Goal: Information Seeking & Learning: Learn about a topic

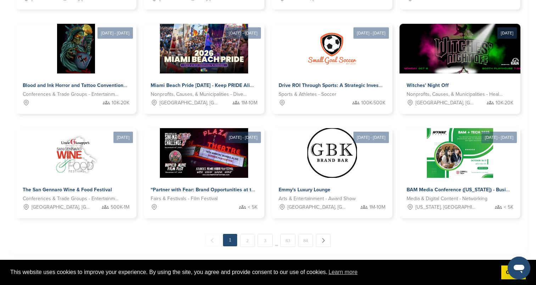
scroll to position [323, 0]
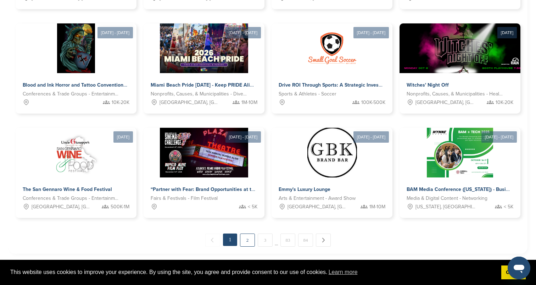
click at [247, 240] on link "2" at bounding box center [247, 239] width 15 height 13
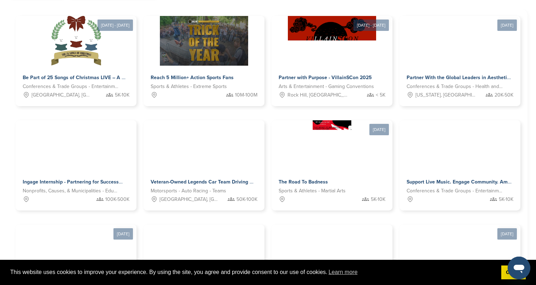
scroll to position [228, 0]
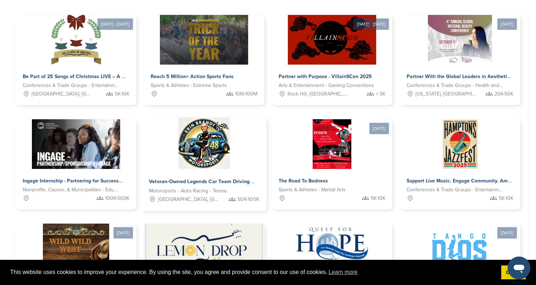
click at [206, 180] on span "Veteran-Owned Legends Car Team Driving Racing Excellence and Community Impact A…" at bounding box center [299, 181] width 300 height 6
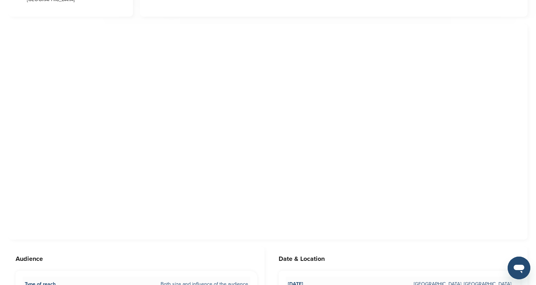
scroll to position [344, 0]
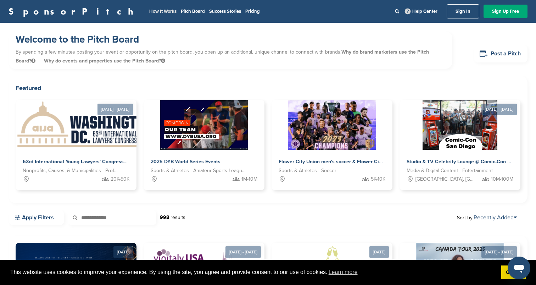
click at [149, 13] on link "How It Works" at bounding box center [162, 12] width 27 height 6
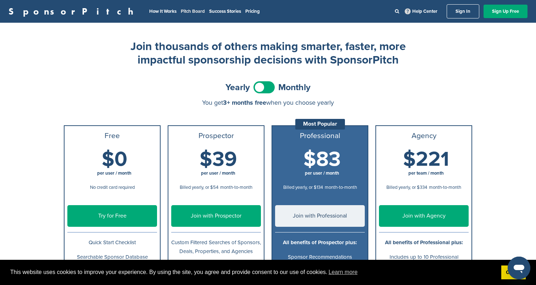
click at [181, 12] on link "Pitch Board" at bounding box center [193, 12] width 24 height 6
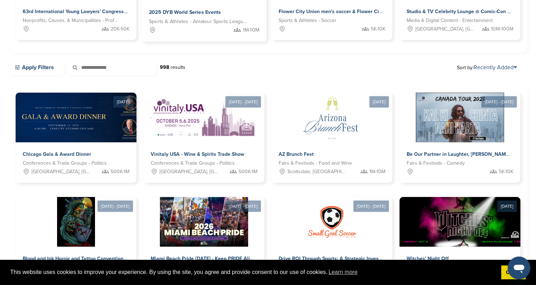
scroll to position [160, 0]
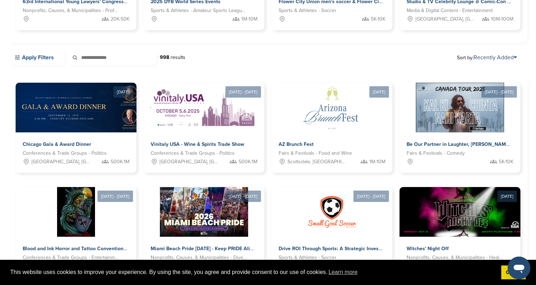
click at [46, 61] on link "Apply Filters" at bounding box center [37, 57] width 56 height 15
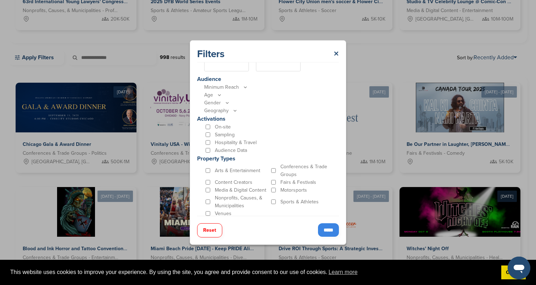
scroll to position [178, 0]
click at [322, 226] on input "*****" at bounding box center [328, 229] width 21 height 13
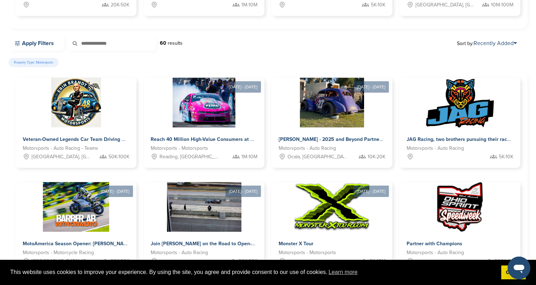
scroll to position [141, 0]
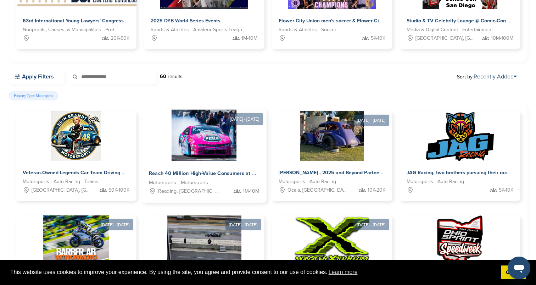
click at [195, 137] on img at bounding box center [204, 134] width 65 height 51
